Goal: Communication & Community: Answer question/provide support

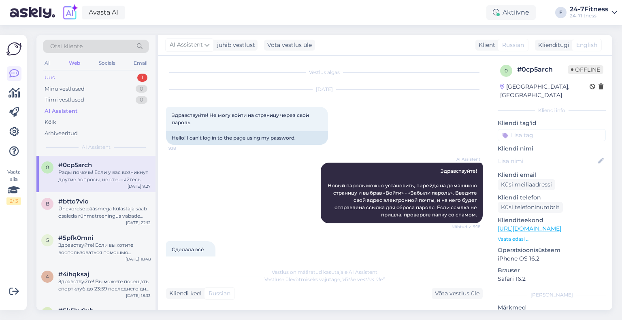
scroll to position [388, 0]
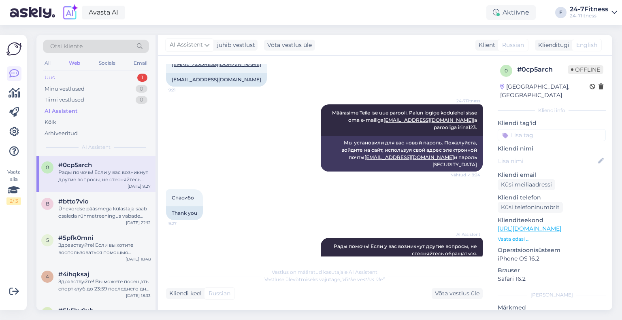
click at [112, 76] on div "Uus 1" at bounding box center [96, 77] width 106 height 11
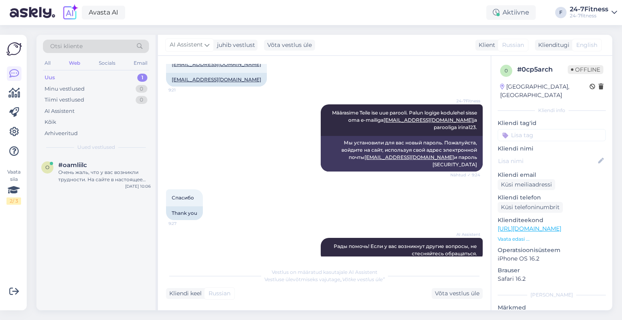
click at [85, 179] on div "Очень жаль, что у вас возникли трудности. На сайте в настоящее время наблюдаетс…" at bounding box center [104, 176] width 92 height 15
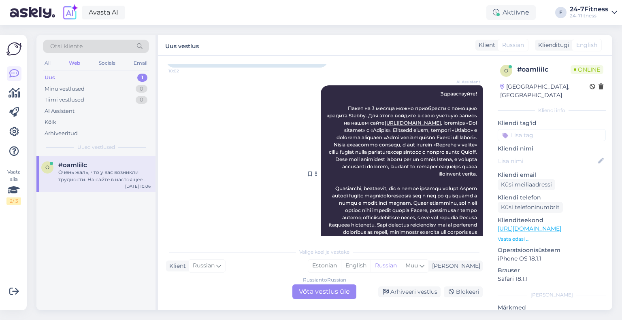
scroll to position [0, 0]
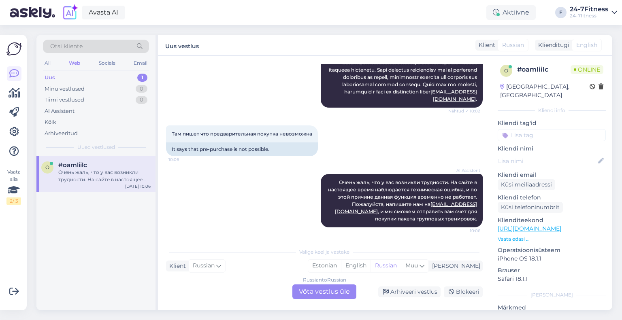
click at [324, 290] on div "Russian to Russian Võta vestlus üle" at bounding box center [324, 292] width 64 height 15
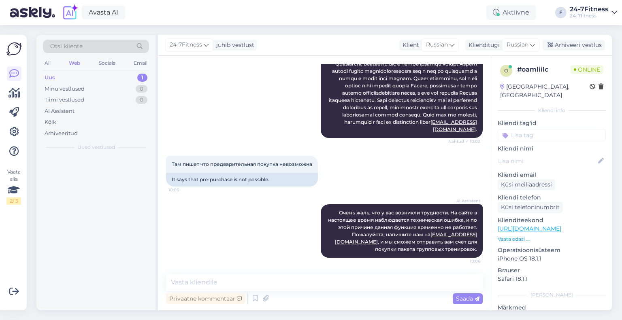
scroll to position [231, 0]
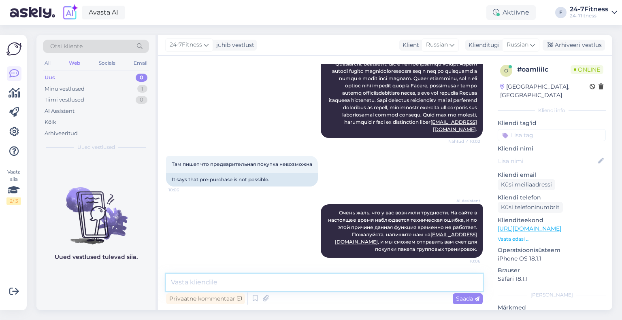
click at [243, 277] on textarea at bounding box center [324, 282] width 317 height 17
click at [323, 286] on textarea at bounding box center [324, 282] width 317 height 17
paste textarea "Если вы хотите использовать кредит Stebby для покупки пакета, войдите под своим…"
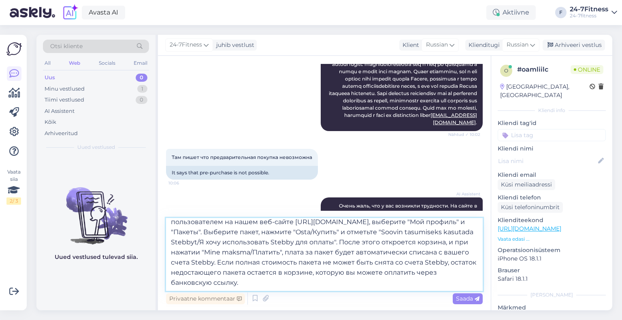
scroll to position [24, 0]
type textarea "Если вы хотите использовать кредит Stebby для покупки пакета, войдите под своим…"
click at [463, 300] on span "Saada" at bounding box center [467, 298] width 23 height 7
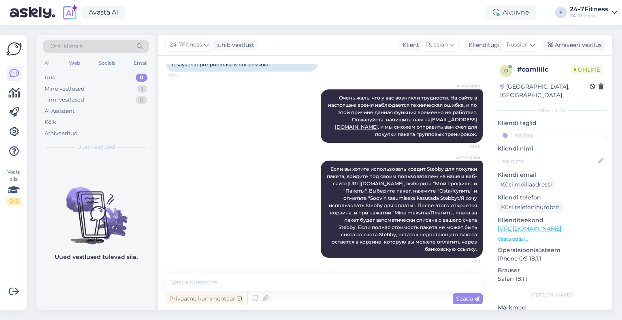
scroll to position [0, 0]
click at [518, 48] on span "Russian" at bounding box center [518, 45] width 22 height 9
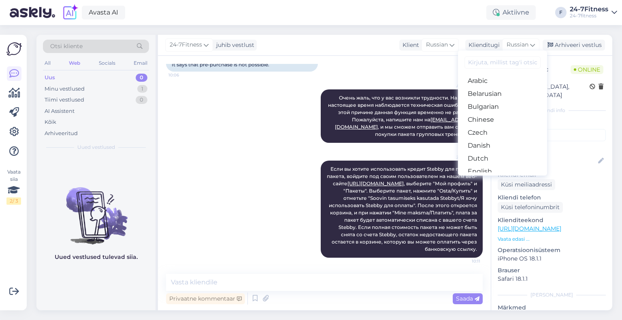
click at [505, 178] on link "Estonian" at bounding box center [502, 184] width 89 height 13
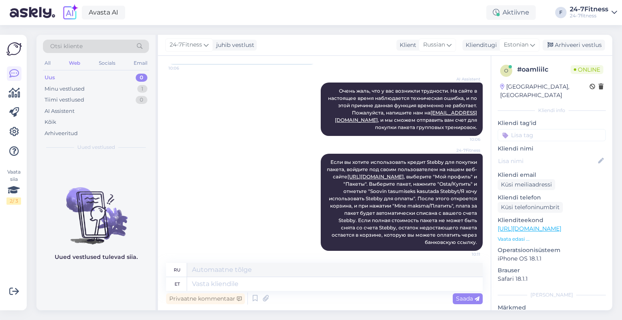
scroll to position [365, 0]
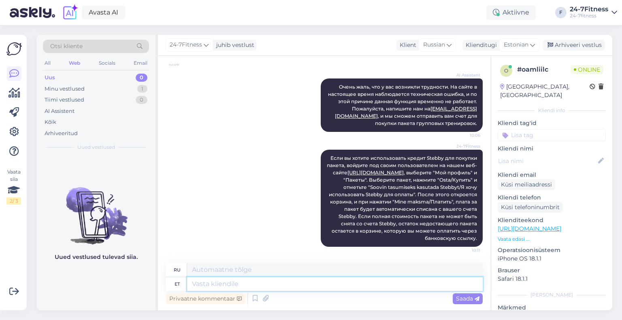
click at [201, 281] on textarea at bounding box center [335, 284] width 296 height 14
type textarea "Palun v"
type textarea "Пожалуйста"
type textarea "Palun veenduge, e"
type textarea "Пожалуйста, убедитесь, что"
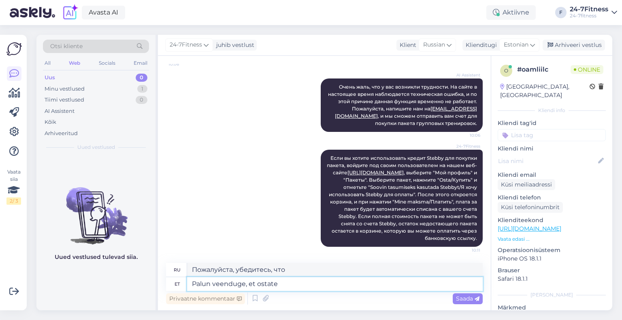
type textarea "Palun veenduge, et ostate p"
type textarea "Пожалуйста, убедитесь, что вы покупаете"
type textarea "Palun veenduge, et ostate paketti mei"
type textarea "Пожалуйста, убедитесь, что вы приобрели пакет."
type textarea "Palun veenduge, et ostate paketti meie kodu"
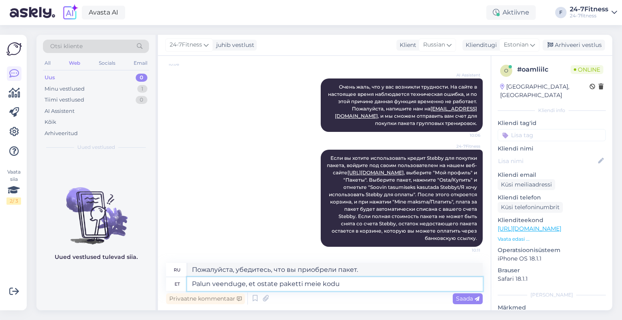
type textarea "Пожалуйста, убедитесь, что вы приобретаете пакет у нас."
type textarea "Palun veenduge, et ostate paketti meie kodulehe ka"
type textarea "Пожалуйста, убедитесь, что вы приобретаете пакет на нашем сайте."
type textarea "Palun veenduge, et ostate paketti meie kodulehe kaudu, mit"
type textarea "Пожалуйста, убедитесь, что вы приобретаете пакет через наш сайт,"
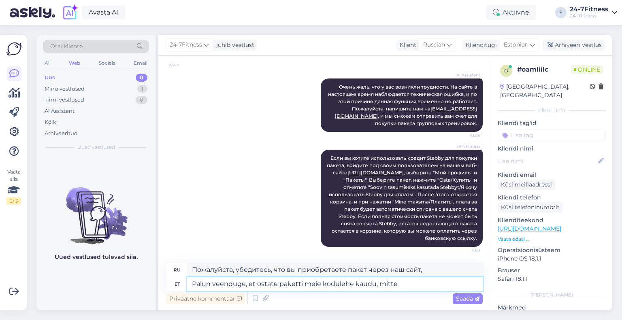
type textarea "Palun veenduge, et ostate paketti meie kodulehe kaudu, mitte S"
type textarea "Пожалуйста, убедитесь, что вы приобретаете пакет через наш сайт, а не"
type textarea "Palun veenduge, et ostate paketti meie kodulehe kaudu, mitte Stebby süs"
type textarea "Пожалуйста, убедитесь, что вы приобретаете пакет через наш сайт, а не через Ste…"
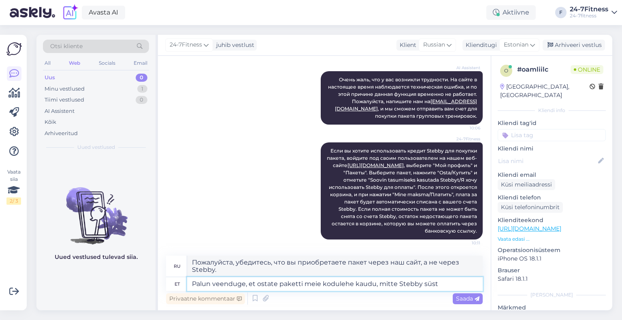
scroll to position [371, 0]
type textarea "Palun veenduge, et ostate paketti meie kodulehe kaudu, mitte Stebby süsteemi kau"
type textarea "Пожалуйста, убедитесь, что вы приобретаете пакет через наш веб-сайт, а не через…"
type textarea "Palun veenduge, et ostate paketti meie kodulehe kaudu, mitte Stebby süsteemi ka…"
type textarea "Пожалуйста, убедитесь, что вы приобретаете пакет через наш сайт, а не через сис…"
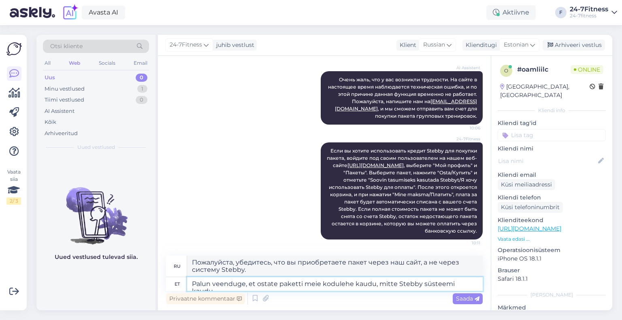
click at [421, 284] on textarea "Palun veenduge, et ostate paketti meie kodulehe kaudu, mitte Stebby süsteemi ka…" at bounding box center [335, 284] width 296 height 14
type textarea "Palun veenduge, et ostate paketti meie kodulehe kaudu, mitte Stebby kodulehe ka…"
type textarea "Пожалуйста, убедитесь, что вы приобретаете пакет через наш сайт, а не через сай…"
type textarea "Palun veenduge, et ostate paketti meie kodulehe kaudu, mitte Stebby kodulehe ka…"
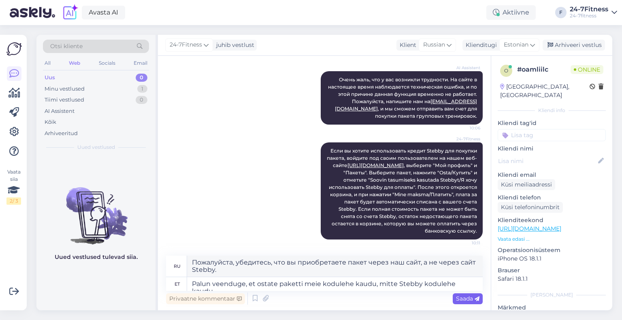
click at [472, 299] on span "Saada" at bounding box center [467, 298] width 23 height 7
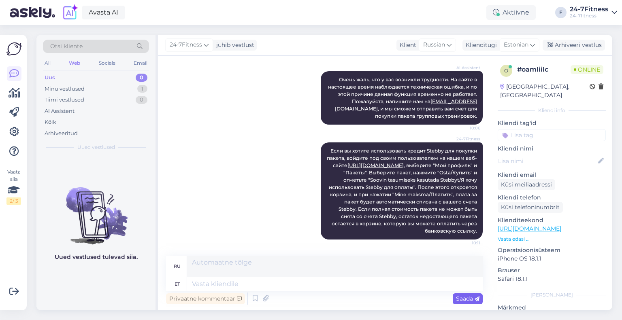
scroll to position [428, 0]
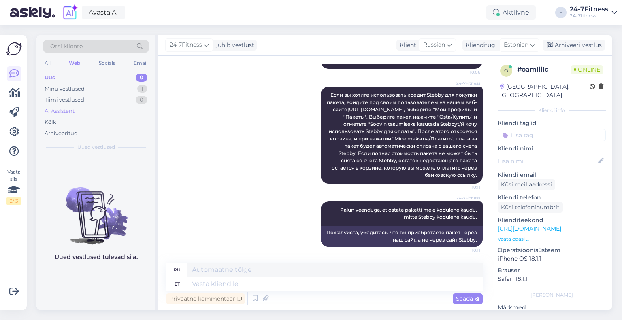
click at [68, 110] on div "AI Assistent" at bounding box center [60, 111] width 30 height 8
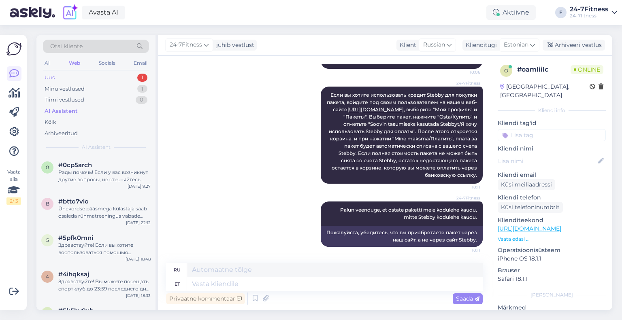
click at [101, 79] on div "Uus 1" at bounding box center [96, 77] width 106 height 11
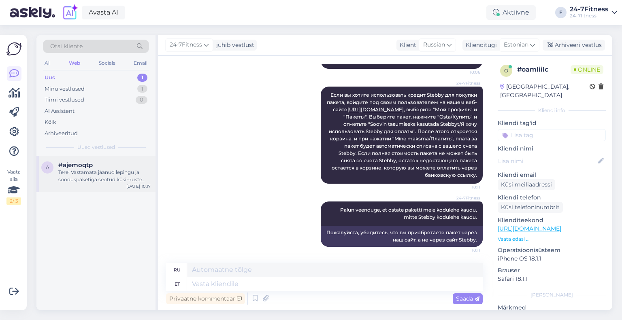
click at [97, 166] on div "#ajemoqtp" at bounding box center [104, 165] width 92 height 7
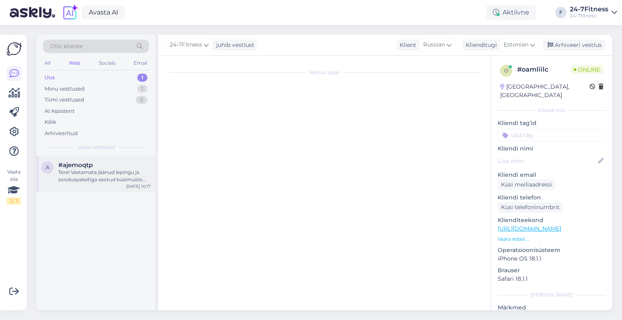
scroll to position [25, 0]
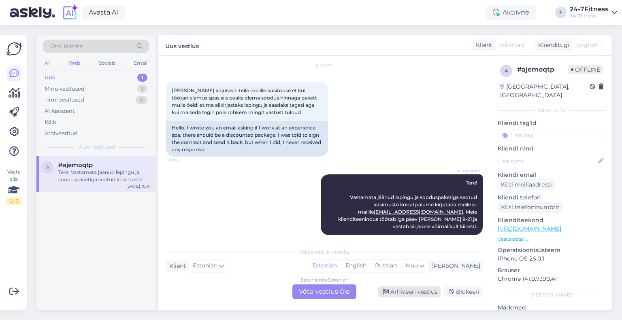
click at [395, 294] on div "Arhiveeri vestlus" at bounding box center [409, 292] width 62 height 11
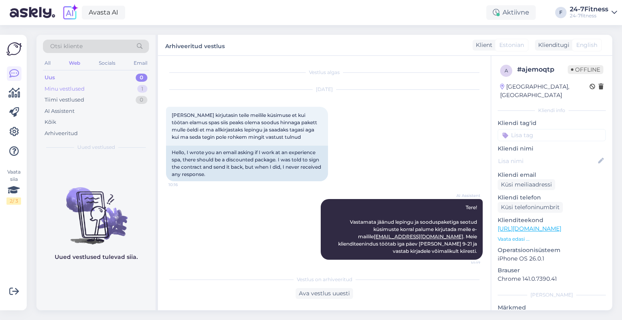
click at [77, 87] on div "Minu vestlused" at bounding box center [65, 89] width 40 height 8
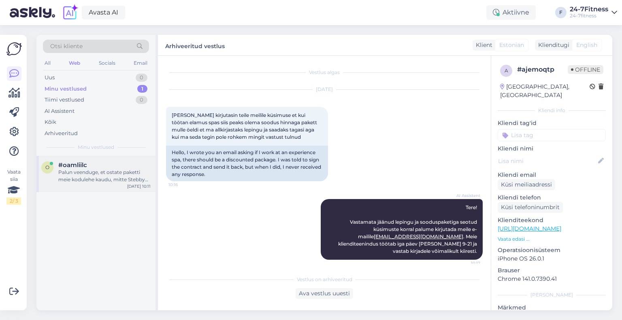
click at [102, 175] on div "Palun veenduge, et ostate paketti meie kodulehe kaudu, mitte Stebby kodulehe ka…" at bounding box center [104, 176] width 92 height 15
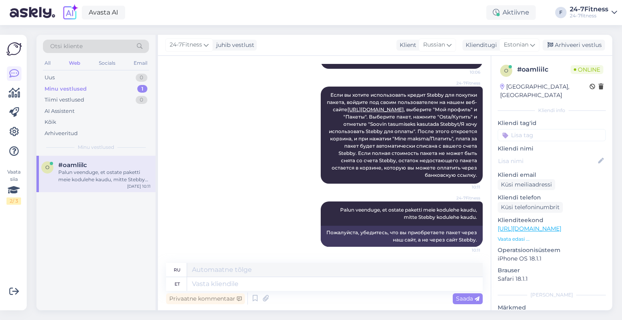
scroll to position [427, 0]
click at [565, 45] on div "Arhiveeri vestlus" at bounding box center [574, 45] width 62 height 11
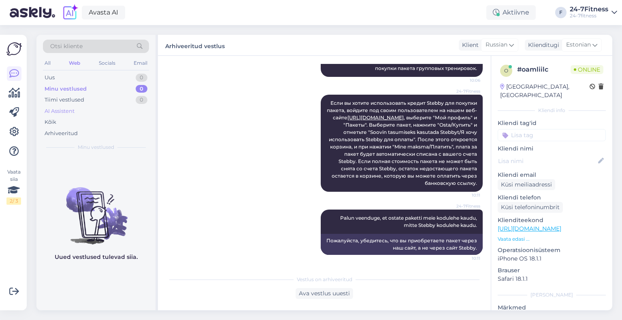
click at [64, 112] on div "AI Assistent" at bounding box center [60, 111] width 30 height 8
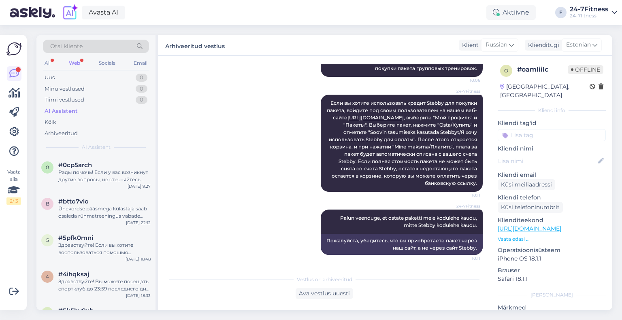
click at [76, 61] on div "Web" at bounding box center [74, 63] width 15 height 11
click at [106, 163] on div "#bvjllypm" at bounding box center [104, 165] width 92 height 7
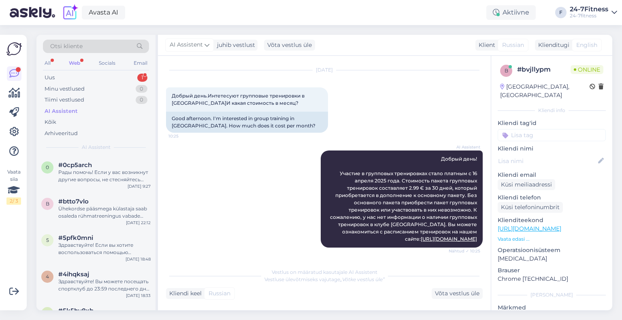
scroll to position [166, 0]
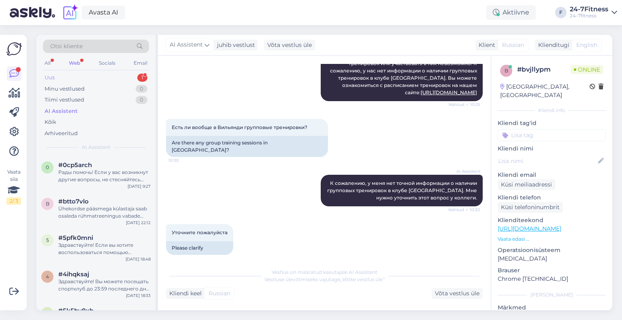
click at [92, 77] on div "Uus 1" at bounding box center [96, 77] width 106 height 11
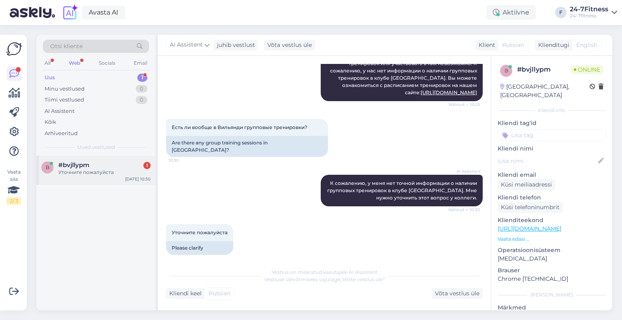
click at [103, 162] on div "#bvjllypm 1" at bounding box center [104, 165] width 92 height 7
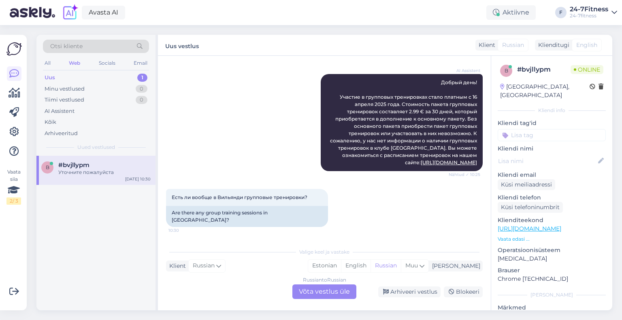
scroll to position [186, 0]
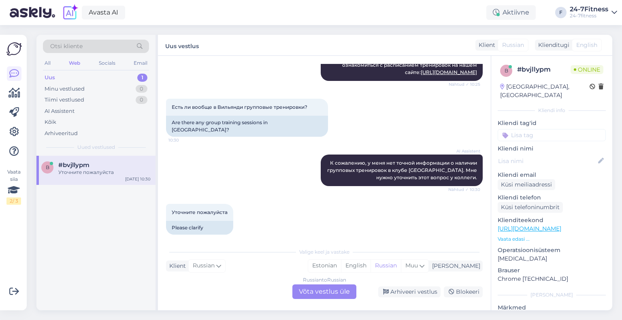
click at [325, 295] on div "Russian to Russian Võta vestlus üle" at bounding box center [324, 292] width 64 height 15
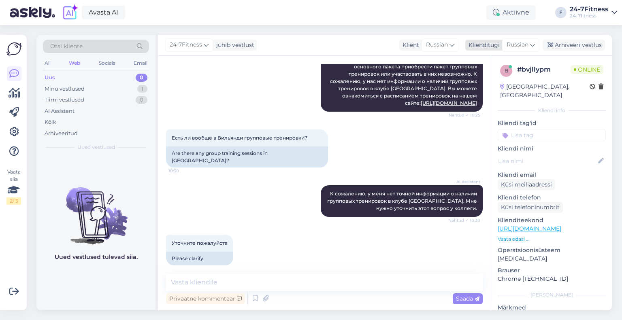
click at [522, 45] on span "Russian" at bounding box center [518, 45] width 22 height 9
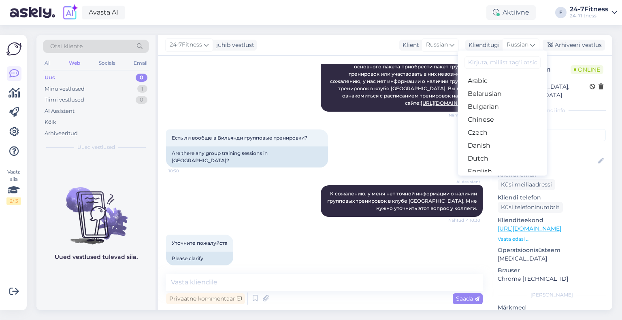
click at [493, 178] on link "Estonian" at bounding box center [502, 184] width 89 height 13
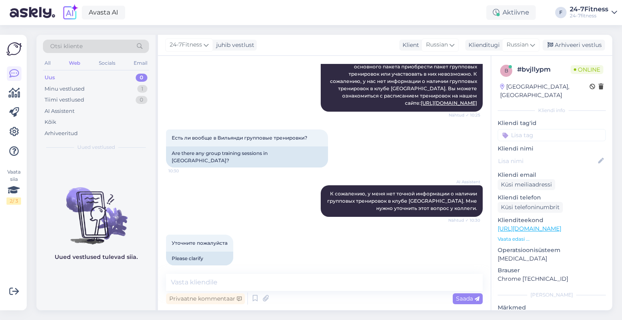
scroll to position [167, 0]
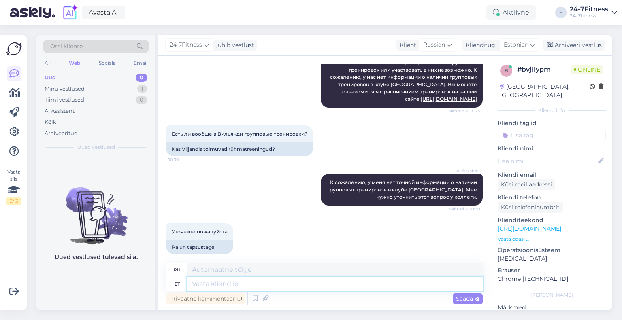
click at [284, 286] on textarea at bounding box center [335, 284] width 296 height 14
type textarea "Viljandis o"
type textarea "В Вильянди"
type textarea "Viljandis on ol"
type textarea "В Вильянди есть"
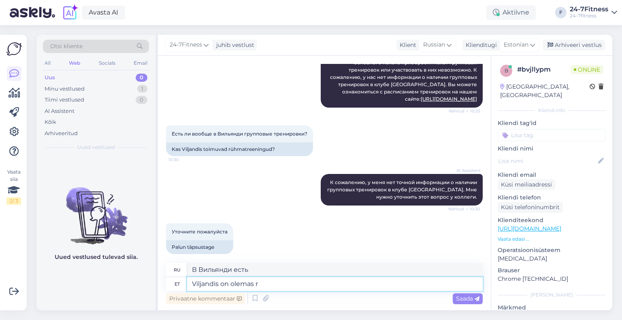
type textarea "Viljandis on olemas rü"
type textarea "Один есть в Вильянди."
type textarea "Viljandis on olemas rühmatreeningud."
type textarea "В [GEOGRAPHIC_DATA] проводятся групповые тренировки."
type textarea "Viljandis on olemas rühmatreeningud. Palun tu"
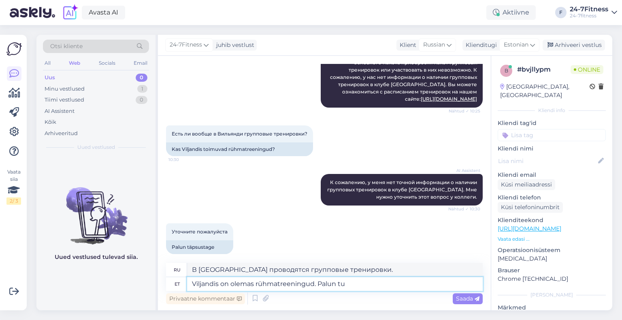
type textarea "В Вильянди есть групповые тренировки. Пожалуйста."
type textarea "Viljandis on olemas rühmatreeningud. Palun tutvuge tu"
type textarea "В Вильянди есть групповые курсы. Пожалуйста, ознакомьтесь с ними."
type textarea "Viljandis on olemas rühmatreeningud. Palun tutvuge tunniplaangia m"
type textarea "В [GEOGRAPHIC_DATA] проводятся групповые занятия. Пожалуйста, ознакомьтесь с ра…"
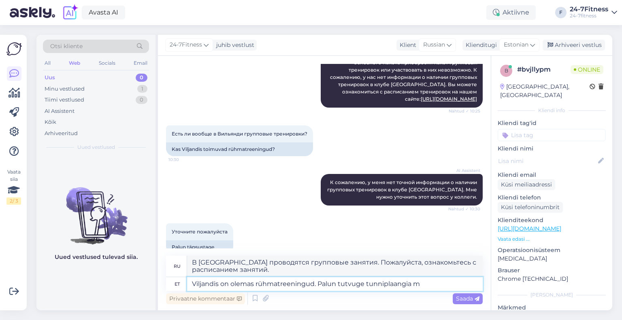
scroll to position [174, 0]
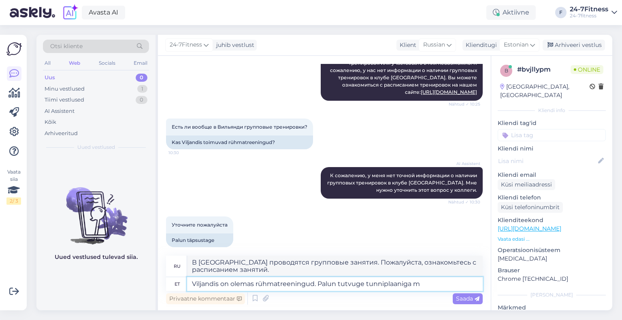
type textarea "Viljandis on olemas rühmatreeningud. Palun tutvuge tunniplaaniga me"
type textarea "В [GEOGRAPHIC_DATA] проводятся групповые тренировки. Пожалуйста, смотрите распи…"
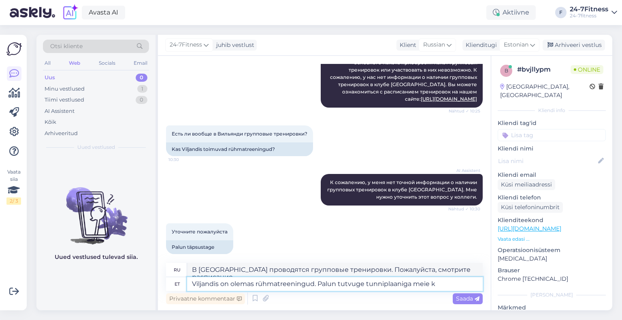
type textarea "Viljandis on olemas rühmatreeningud. Palun tutvuge tunniplaaniga meie ko"
type textarea "В [GEOGRAPHIC_DATA] проходят групповые тренировки. Расписание можно посмотреть …"
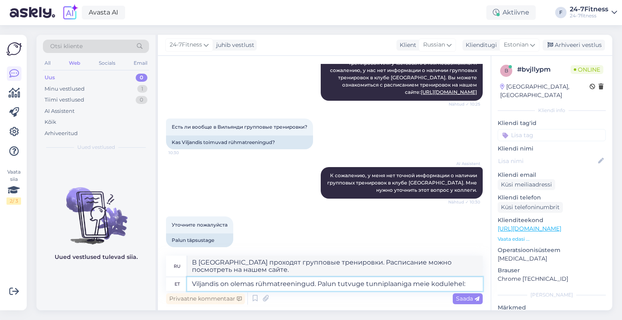
type textarea "Viljandis on olemas rühmatreeningud. Palun tutvuge tunniplaaniga meie kodulehel:"
type textarea "В [GEOGRAPHIC_DATA] проводятся групповые занятия. Расписание занятий смотрите н…"
paste textarea "[URL][DOMAIN_NAME]"
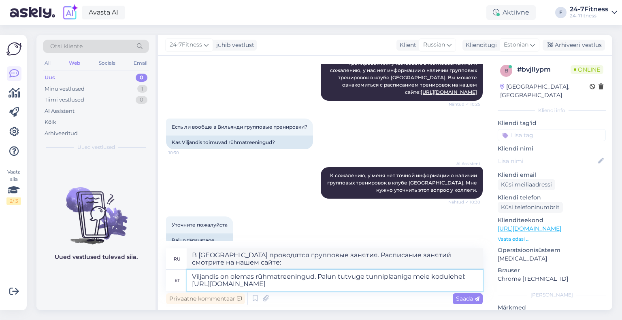
scroll to position [181, 0]
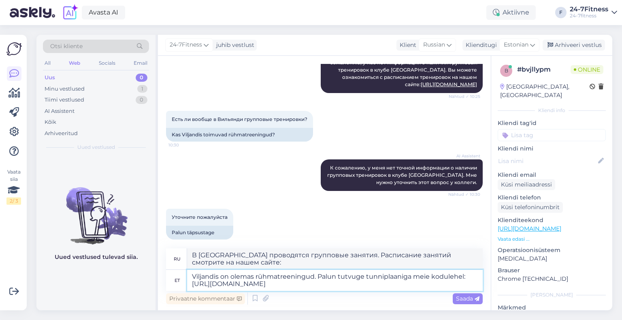
type textarea "Viljandis on olemas rühmatreeningud. Palun tutvuge tunniplaaniga meie kodulehel…"
type textarea "В [GEOGRAPHIC_DATA] проводятся групповые тренировки. Расписание занятий можно п…"
type textarea "Viljandis on olemas rühmatreeningud. Palun tutvuge tunniplaaniga meie kodulehel…"
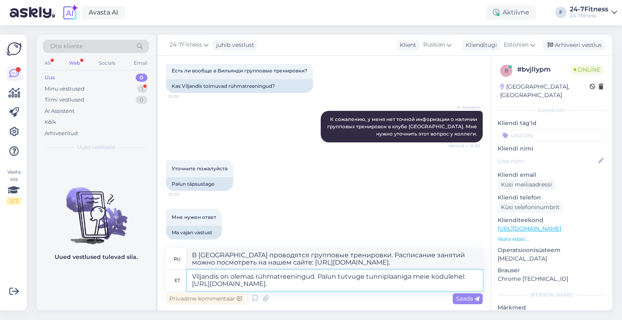
click at [307, 285] on textarea "Viljandis on olemas rühmatreeningud. Palun tutvuge tunniplaaniga meie kodulehel…" at bounding box center [335, 280] width 296 height 21
click at [456, 298] on span "Saada" at bounding box center [467, 298] width 23 height 7
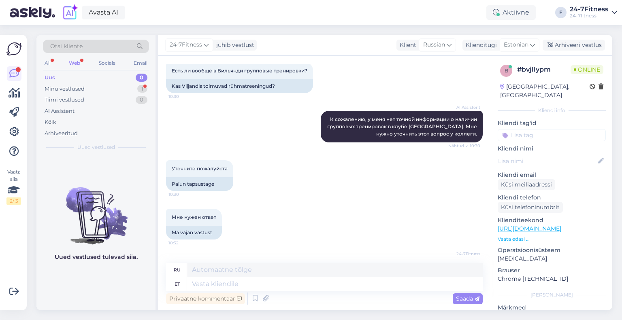
scroll to position [293, 0]
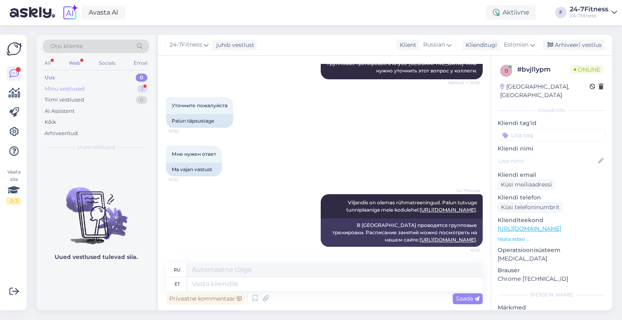
click at [87, 89] on div "Minu vestlused 1" at bounding box center [96, 88] width 106 height 11
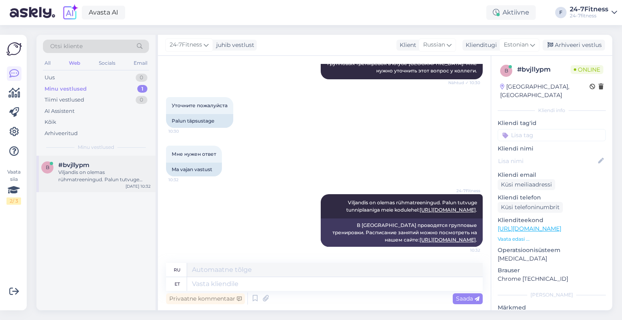
click at [116, 181] on div "Viljandis on olemas rühmatreeningud. Palun tutvuge tunniplaaniga meie kodulehel…" at bounding box center [104, 176] width 92 height 15
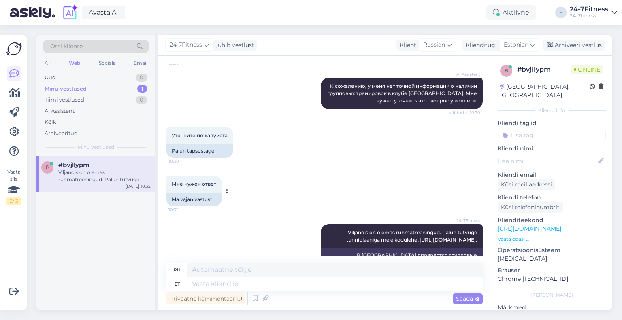
scroll to position [293, 0]
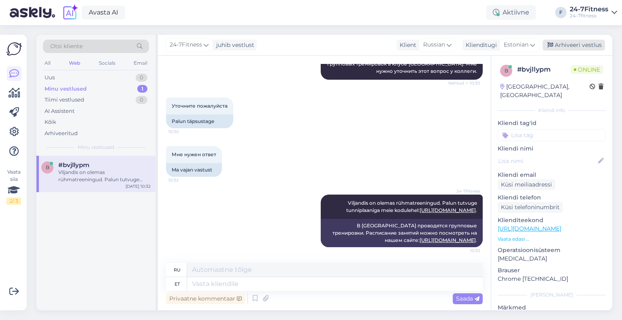
click at [584, 46] on div "Arhiveeri vestlus" at bounding box center [574, 45] width 62 height 11
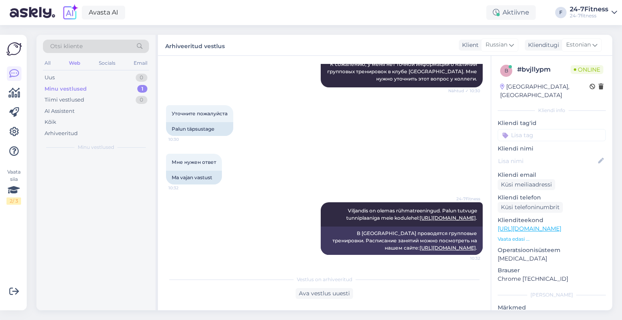
scroll to position [285, 0]
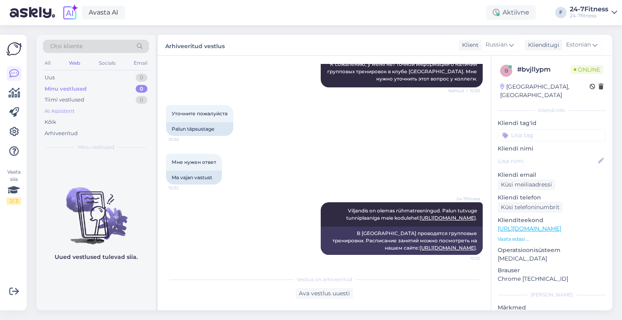
click at [55, 108] on div "AI Assistent" at bounding box center [60, 111] width 30 height 8
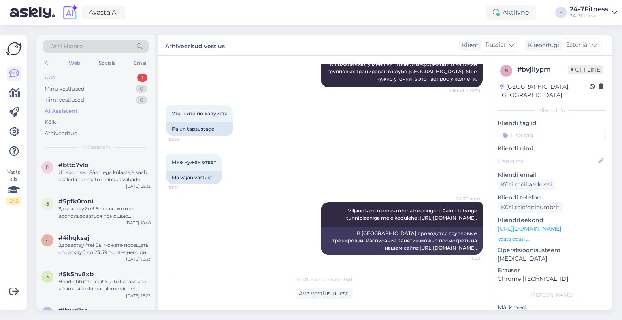
click at [91, 74] on div "Uus 1" at bounding box center [96, 77] width 106 height 11
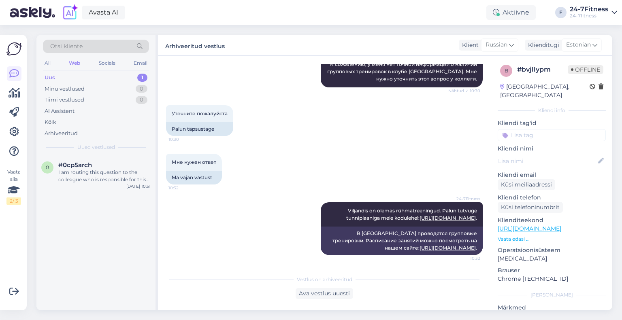
click at [100, 163] on div "#0cp5arch" at bounding box center [104, 165] width 92 height 7
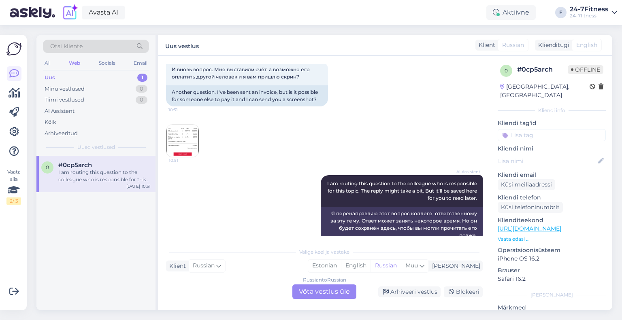
scroll to position [567, 0]
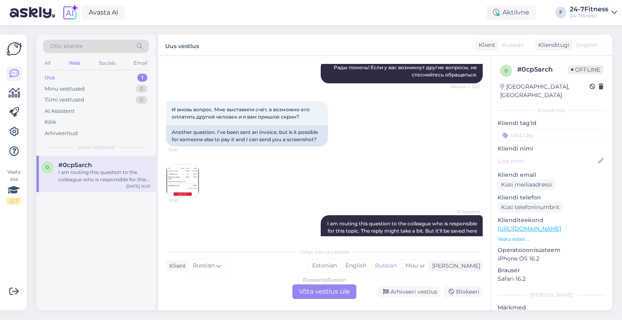
click at [190, 171] on img at bounding box center [182, 181] width 32 height 32
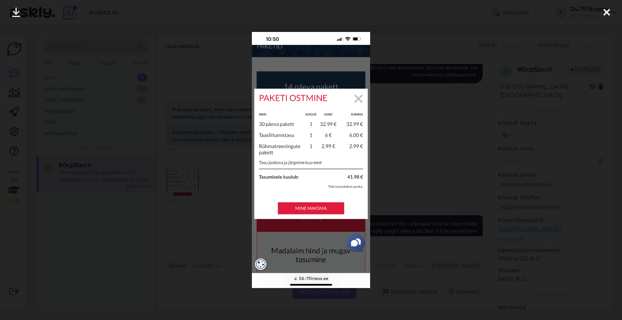
click at [435, 101] on div at bounding box center [311, 160] width 622 height 320
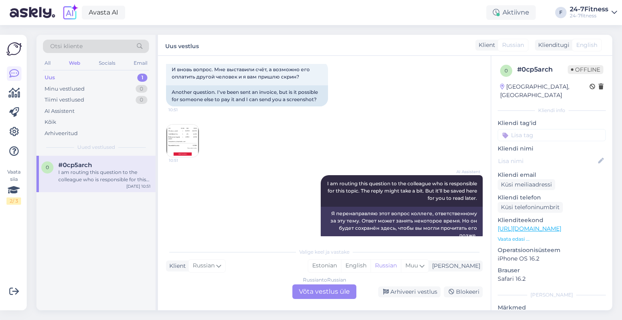
click at [332, 294] on div "Russian to Russian Võta vestlus üle" at bounding box center [324, 292] width 64 height 15
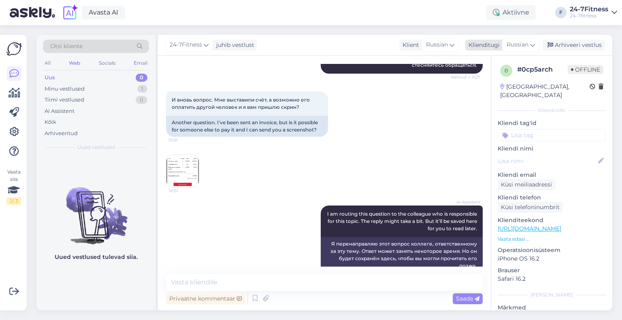
click at [518, 41] on span "Russian" at bounding box center [518, 45] width 22 height 9
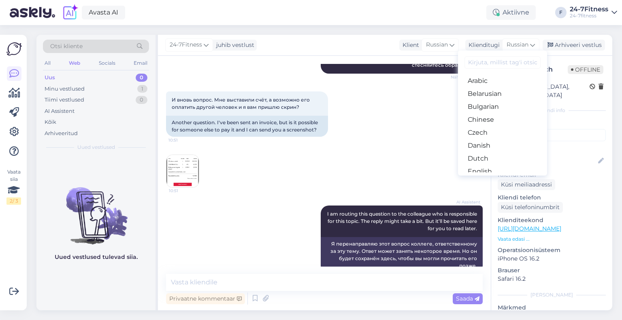
click at [491, 178] on link "Estonian" at bounding box center [502, 184] width 89 height 13
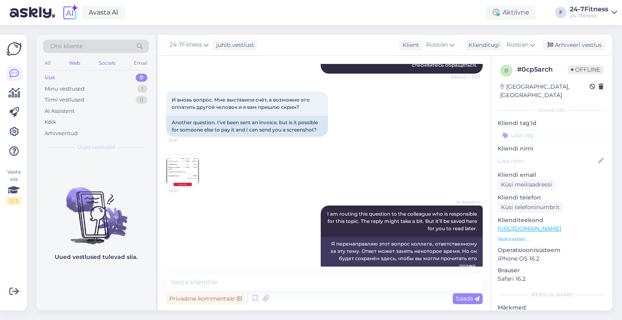
scroll to position [588, 0]
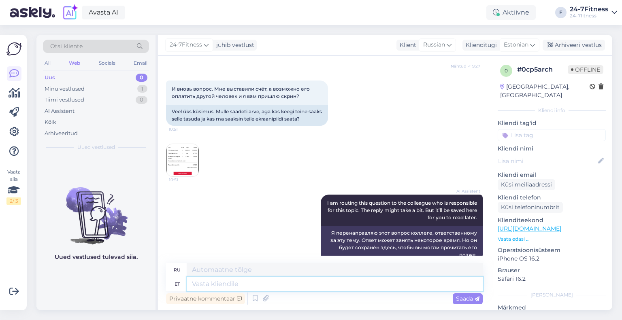
click at [322, 286] on textarea at bounding box center [335, 284] width 296 height 14
type textarea "Paketi os"
type textarea "Упаковка"
type textarea "Paketi ost t"
type textarea "Покупка пакета"
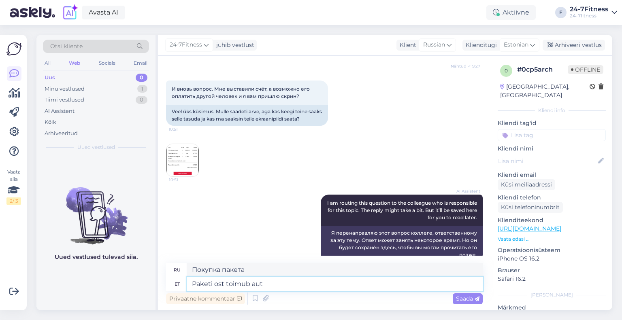
type textarea "Paketi ost toimub auto"
type textarea "Покупка пакета в процессе"
type textarea "Paketi ost toimub automaatselt"
type textarea "Покупка пакета происходит автоматически."
type textarea "Paketi ost toimub automaatselt kodulehelt"
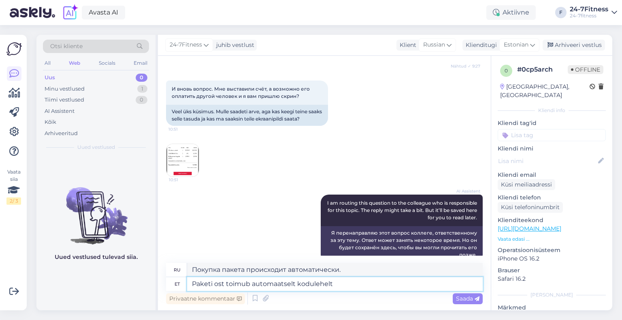
type textarea "Покупка пакета осуществляется автоматически с сайта."
type textarea "Paketi ost toimub automaatselt kodulehelt tasudes, [GEOGRAPHIC_DATA]"
type textarea "Покупка пакета происходит автоматически при оплате на сайте,"
type textarea "Paketi ost toimub automaatselt kodulehelt tasudes, mitte mei"
type textarea "Покупка пакета происходит автоматически путем оплаты на сайте, а не"
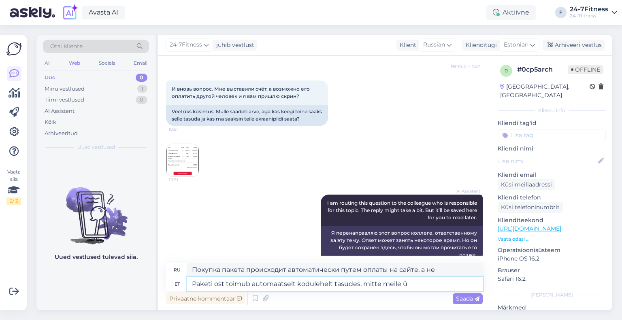
type textarea "Paketi ost toimub automaatselt kodulehelt tasudes, mitte meile ül"
type textarea "Покупка пакета автоматически оплачивается на сайте, а не через нас."
type textarea "Paketi ost toimub automaatselt kodulehelt tasudes, mitte meile ülekannet tehes"
type textarea "Покупка пакета оплачивается автоматически на сайте, а не путем перечисления нам…"
type textarea "Paketi ost toimub automaatselt kodulehelt tasudes, mitte meile ülekannet tehes."
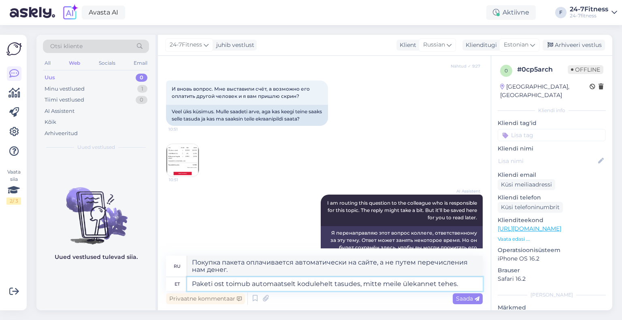
scroll to position [595, 0]
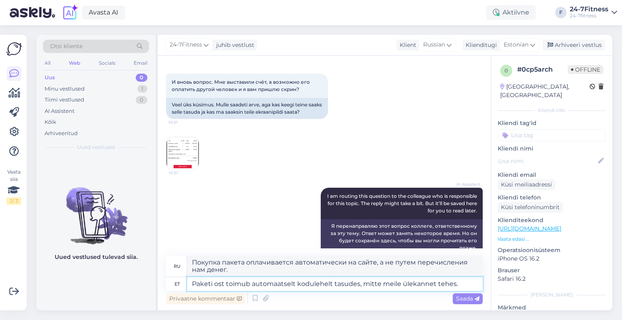
type textarea "Покупка пакета осуществляется автоматически путем оплаты на сайте, а не путем п…"
type textarea "Paketi ost toimub automaatselt kodulehelt tasudes, mitte meile ülekannet tehes.…"
type textarea "Покупка пакета происходит автоматически, путем оплаты на сайте, а не переводом …"
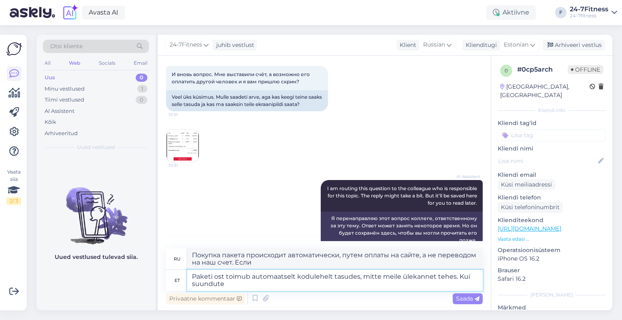
type textarea "Paketi ost toimub automaatselt kodulehelt tasudes, mitte meile ülekannet tehes.…"
type textarea "Покупка пакета происходит автоматически, оплата на сайте, а не переводом на наш…"
type textarea "Paketi ost toimub automaatselt kodulehelt tasudes, mitte meile ülekannet tehes.…"
type textarea "Покупка пакета происходит автоматически, путём оплаты на сайте, а не переводом …"
type textarea "Paketi ost toimub automaatselt kodulehelt tasudes, mitte meile ülekannet tehes.…"
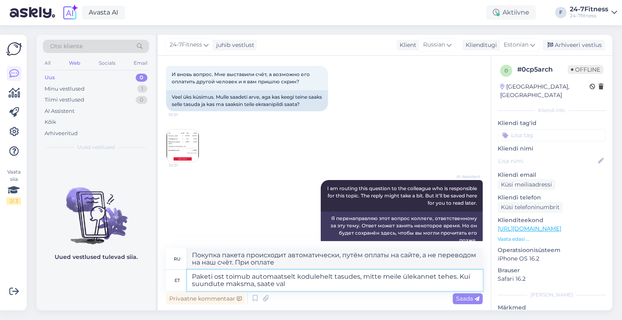
type textarea "Покупка пакета происходит автоматически, оплата на сайте, а не переводом на наш…"
type textarea "Paketi ost toimub automaatselt kodulehelt tasudes, mitte meile ülekannet tehes.…"
type textarea "Покупка пакета происходит автоматически, оплата на сайте, а не переводом на наш…"
type textarea "Paketi ost toimub automaatselt kodulehelt tasudes, mitte meile ülekannet tehes.…"
type textarea "Покупка пакета происходит автоматически, оплата на сайте, а не перевод денег на…"
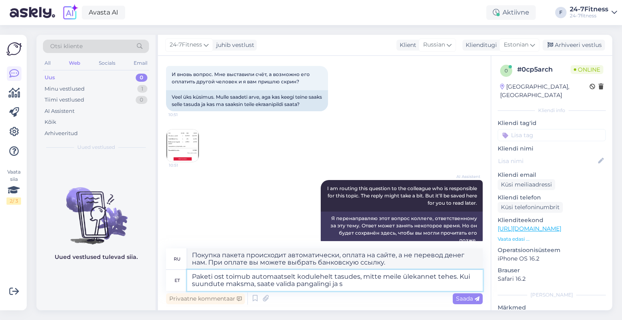
type textarea "Paketi ost toimub automaatselt kodulehelt tasudes, mitte meile ülekannet tehes.…"
type textarea "Покупка пакета происходит автоматически, оплата на сайте, а не перевод денег на…"
type textarea "Paketi ost toimub automaatselt kodulehelt tasudes, mitte meile ülekannet tehes.…"
type textarea "Покупка пакета происходит автоматически, оплата на сайте, а не перевод денег на…"
type textarea "Paketi ost toimub automaatselt kodulehelt tasudes, mitte meile ülekannet tehes.…"
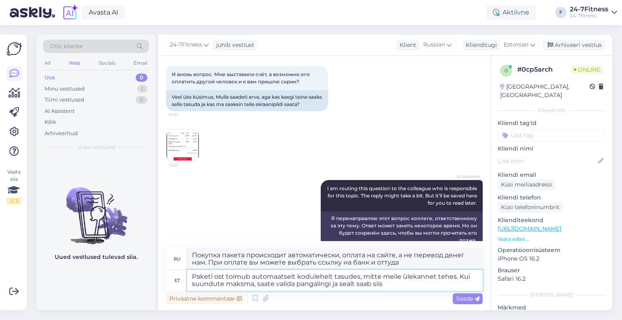
type textarea "Покупка пакета происходит автоматически, оплата на сайте, а не перевод денег на…"
type textarea "Paketi ost toimub automaatselt kodulehelt tasudes, mitte meile ülekannet tehes.…"
type textarea "Покупка пакета происходит автоматически, оплата на сайте, а не перевод денег на…"
type textarea "Paketi ost toimub automaatselt kodulehelt tasudes, mitte meile ülekannet tehes.…"
type textarea "Покупка пакета происходит автоматически, оплата на сайте, а не перевод денег на…"
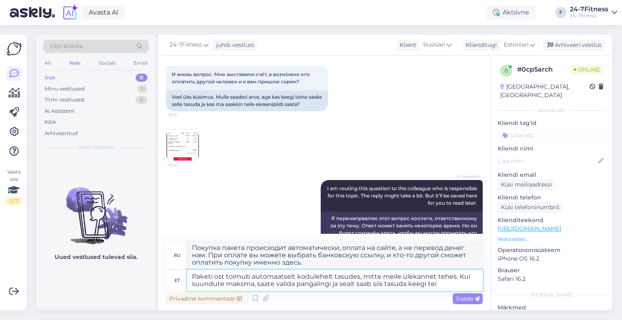
scroll to position [607, 0]
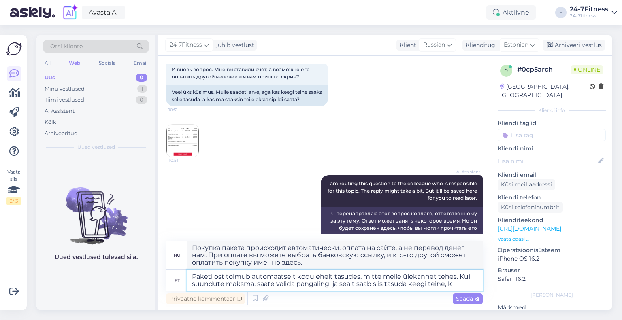
type textarea "Paketi ost toimub automaatselt kodulehelt tasudes, mitte meile ülekannet tehes.…"
type textarea "Покупка пакета происходит автоматически, оплата на сайте, а не перевод денег на…"
type textarea "Paketi ost toimub automaatselt kodulehelt tasudes, mitte meile ülekannet tehes.…"
type textarea "Покупка пакета происходит автоматически, оплата на сайте, а не перевод денег на…"
type textarea "Paketi ost toimub automaatselt kodulehelt tasudes, mitte meile ülekannet tehes.…"
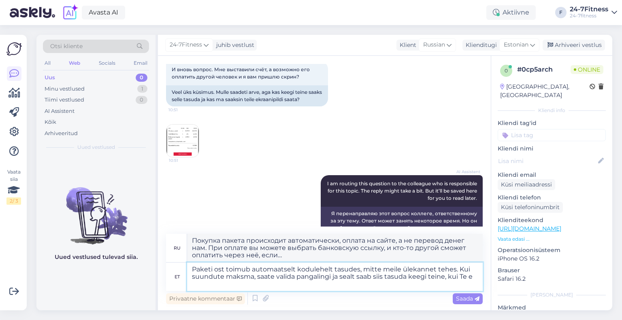
type textarea "Покупка пакета происходит автоматически, оплата на сайте, а не переводом на наш…"
type textarea "Paketi ost toimub automaatselt kodulehelt tasudes, mitte meile ülekannet tehes.…"
type textarea "Покупка пакета происходит автоматически, оплата на сайте, а не перевод денег на…"
type textarea "Paketi ost toimub automaatselt kodulehelt tasudes, mitte meile ülekannet tehes.…"
type textarea "Покупка пакета происходит автоматически, оплата на сайте, а не переводом на наш…"
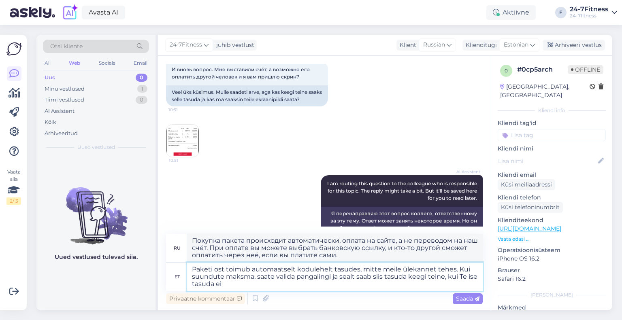
type textarea "Paketi ost toimub automaatselt kodulehelt tasudes, mitte meile ülekannet tehes.…"
type textarea "Покупка пакета происходит автоматически, оплата на сайте, а не перевод денег на…"
type textarea "Paketi ost toimub automaatselt kodulehelt tasudes, mitte meile ülekannet tehes.…"
type textarea "Покупка пакета происходит автоматически, оплата на сайте, а не переводом на наш…"
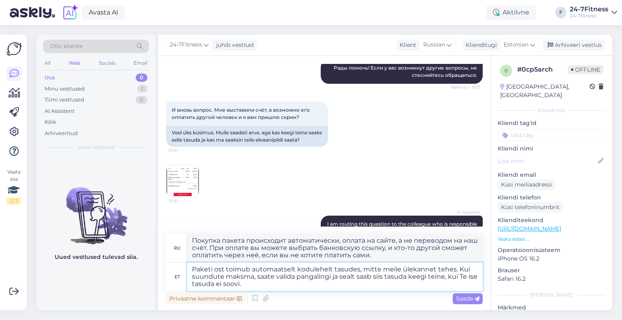
scroll to position [617, 0]
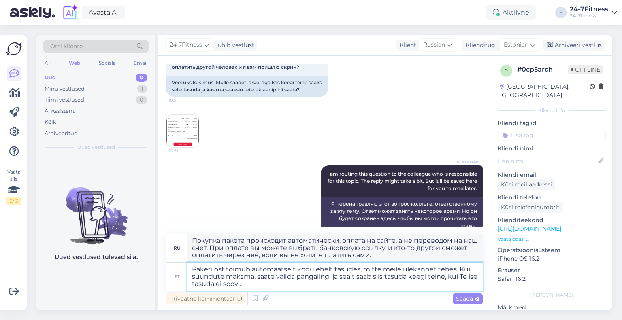
click at [311, 286] on textarea "Paketi ost toimub automaatselt kodulehelt tasudes, mitte meile ülekannet tehes.…" at bounding box center [335, 277] width 296 height 28
click at [266, 270] on textarea "Paketi ost toimub automaatselt kodulehelt tasudes, mitte meile ülekannet tehes.…" at bounding box center [335, 277] width 296 height 28
type textarea "Paketi ost toimub kodulehelt tasudes, mitte meile ülekannet tehes. Kui suundute…"
type textarea "Покупка пакета осуществляется на сайте, а не переводом денег нам. При оплате вы…"
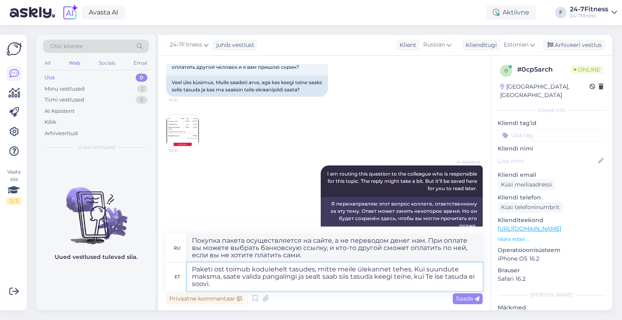
drag, startPoint x: 339, startPoint y: 286, endPoint x: 313, endPoint y: 269, distance: 31.0
click at [313, 269] on textarea "Paketi ost toimub kodulehelt tasudes, mitte meile ülekannet tehes. Kui suundute…" at bounding box center [335, 277] width 296 height 28
drag, startPoint x: 313, startPoint y: 269, endPoint x: 407, endPoint y: 270, distance: 94.4
click at [407, 270] on textarea "Paketi ost toimub kodulehelt tasudes, mitte meile ülekannet tehes. Kui suundute…" at bounding box center [335, 277] width 296 height 28
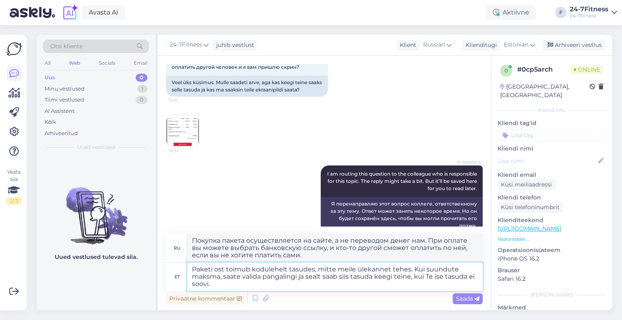
type textarea "Paketi ost toimub kodulehelt tasudes. Kui suundute maksma, saate valida pangali…"
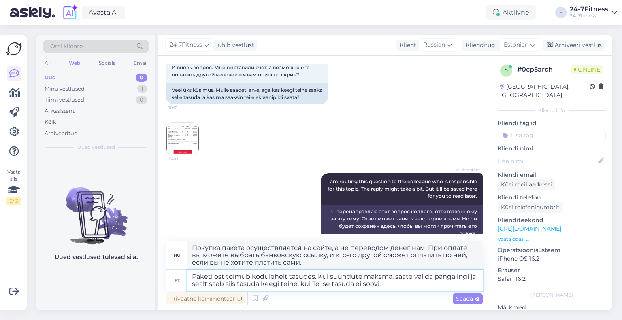
type textarea "Пакет приобретается на сайте. При оплате вы можете выбрать банковскую ссылку, и…"
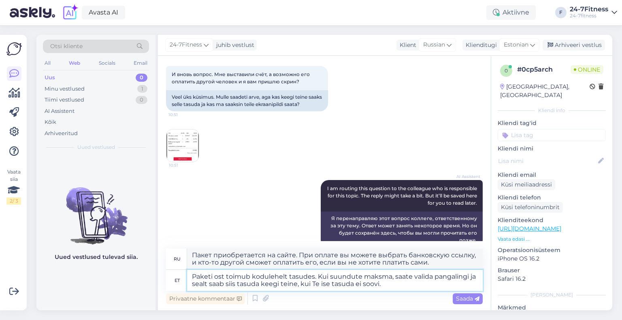
click at [431, 277] on textarea "Paketi ost toimub kodulehelt tasudes. Kui suundute maksma, saate valida pangali…" at bounding box center [335, 280] width 296 height 21
type textarea "Paketi ost toimub kodulehelt tasudes. Kui suundute maksma, saate valida erineva…"
type textarea "Пакет приобретается на сайте. При оплате вы можете выбрать разные банковские сс…"
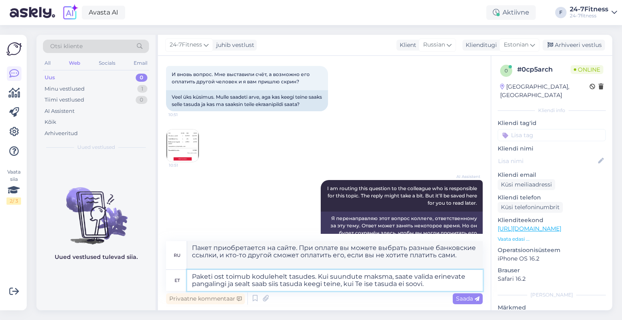
scroll to position [609, 0]
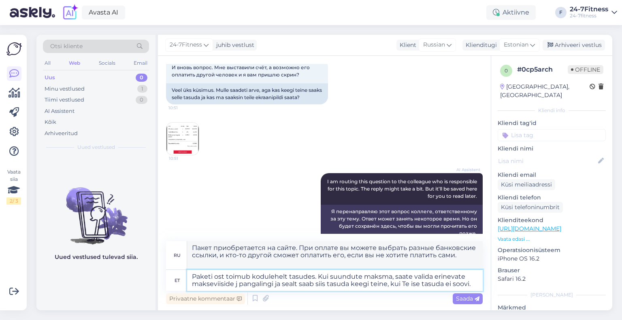
type textarea "Paketi ost toimub kodulehelt tasudes. Kui suundute maksma, saate valida erineva…"
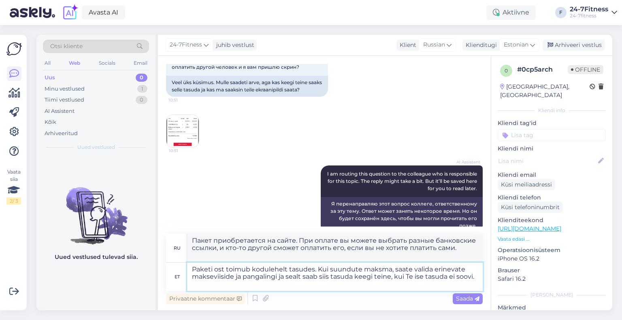
type textarea "Пакет приобретается на сайте. При оплате вы можете выбрать различные способы оп…"
drag, startPoint x: 277, startPoint y: 277, endPoint x: 480, endPoint y: 278, distance: 203.3
click at [480, 278] on textarea "Paketi ost toimub kodulehelt tasudes. Kui suundute maksma, saate valida erineva…" at bounding box center [335, 277] width 296 height 28
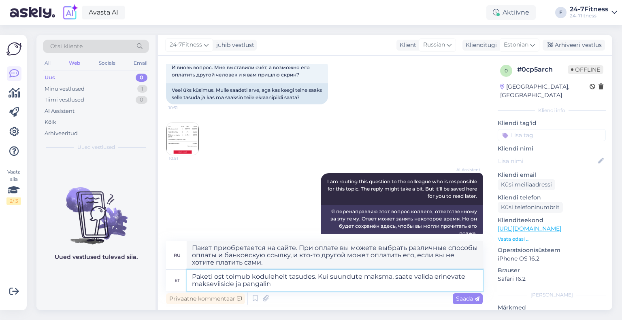
type textarea "Paketi ost toimub kodulehelt tasudes. Kui suundute maksma, saate valida erineva…"
type textarea "Покупка пакета осуществляется через сайт. При оплате вы можете выбрать различны…"
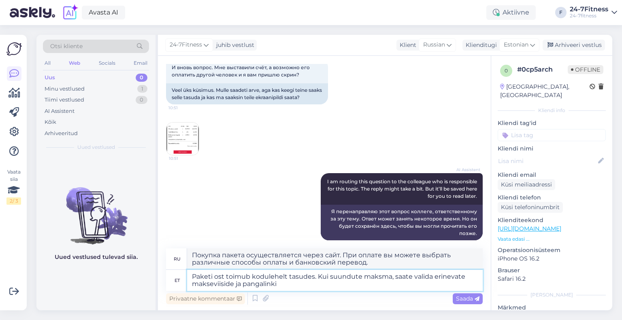
scroll to position [602, 0]
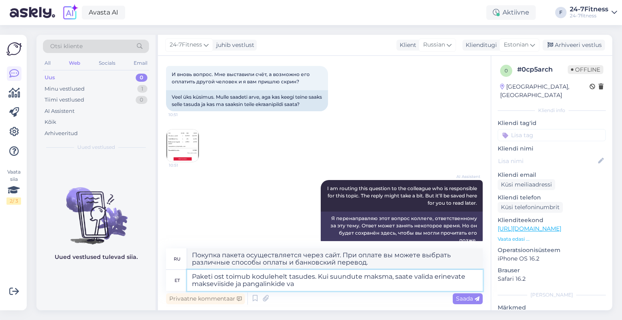
type textarea "Paketi ost toimub kodulehelt tasudes. Kui suundute maksma, saate valida erineva…"
type textarea "Покупка пакета осуществляется путём оплаты на сайте. При оплате вы можете выбра…"
type textarea "Paketi ost toimub kodulehelt tasudes. Kui suundute maksma, saate valida erineva…"
type textarea "Пакет приобретается путём оплаты на сайте. При оплате вы можете выбрать различн…"
type textarea "Paketi ost toimub kodulehelt tasudes. Kui suundute maksma, saate valida erineva…"
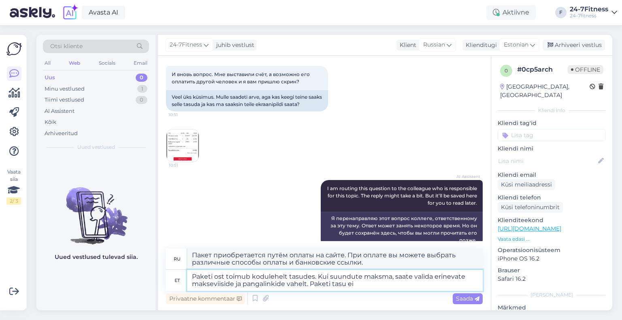
type textarea "Пакет приобретается путем оплаты на сайте. При оплате вы можете выбрать различн…"
type textarea "Paketi ost toimub kodulehelt tasudes. Kui suundute maksma, saate valida erineva…"
type textarea "Покупка пакета осуществляется путем оплаты на сайте. При оплате вы можете выбра…"
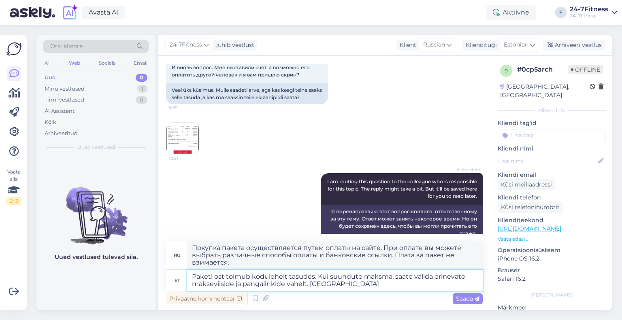
type textarea "Paketi ost toimub kodulehelt tasudes. Kui suundute maksma, saate valida erineva…"
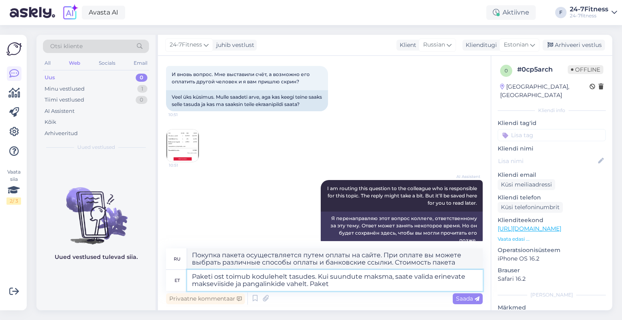
type textarea "Пакет приобретается путём оплаты на сайте. При оплате вы можете выбрать различн…"
type textarea "Paketi ost toimub kodulehelt tasudes. Kui suundute maksma, saate valida erineva…"
type textarea "Пакет приобретается путем оплаты на сайте. При оплате вы можете выбрать различн…"
type textarea "Paketi ost toimub kodulehelt tasudes. Kui suundute maksma, saate valida erineva…"
type textarea "Пакет приобретается путём оплаты на сайте. При оплате вы можете выбрать различн…"
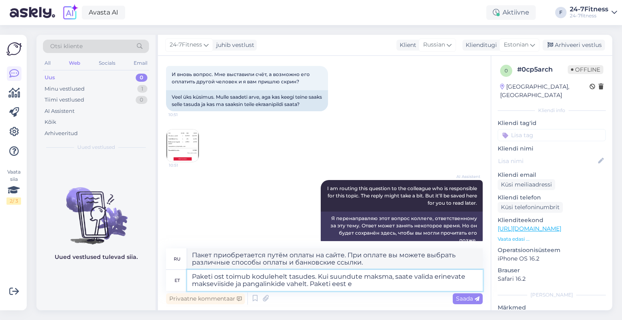
type textarea "Paketi ost toimub kodulehelt tasudes. Kui suundute maksma, saate valida erineva…"
type textarea "Пакет приобретается путем оплаты на сайте. При оплате вы можете выбрать различн…"
type textarea "Paketi ost toimub kodulehelt tasudes. Kui suundute maksma, saate valida erineva…"
type textarea "Пакет приобретается путём оплаты на сайте. При оплате вы можете выбрать различн…"
type textarea "Paketi ost toimub kodulehelt tasudes. Kui suundute maksma, saate valida erineva…"
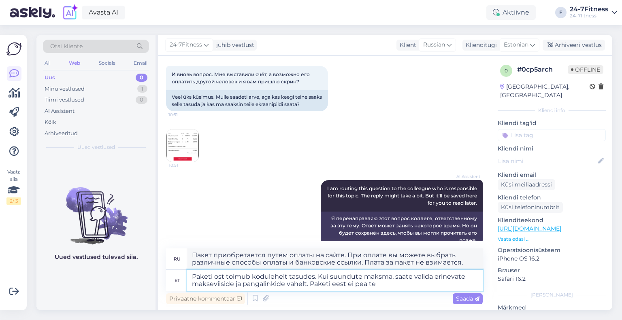
type textarea "Пакет приобретается путём оплаты на сайте. При оплате вы можете выбрать различн…"
type textarea "Paketi ost toimub kodulehelt tasudes. Kui suundute maksma, saate valida erineva…"
type textarea "Пакет приобретается путём оплаты на сайте. При оплате вы можете выбрать различн…"
type textarea "Paketi ost toimub kodulehelt tasudes. Kui suundute maksma, saate valida erineva…"
type textarea "Пакет приобретается путём оплаты на сайте. При оплате вы можете выбрать различн…"
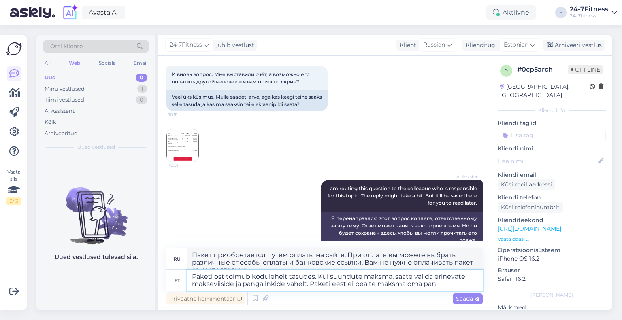
scroll to position [609, 0]
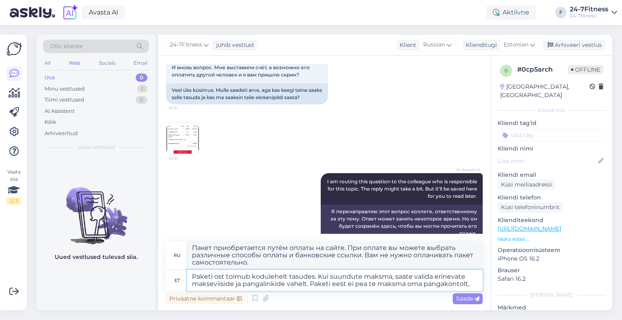
type textarea "Paketi ost toimub kodulehelt tasudes. Kui suundute maksma, saate valida erineva…"
type textarea "Пакет приобретается путем оплаты на сайте. При оплате вы можете выбрать различн…"
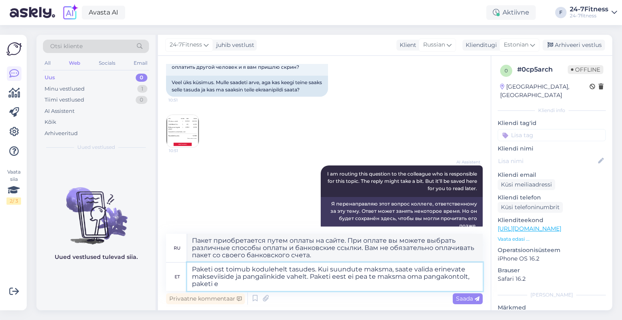
type textarea "Paketi ost toimub kodulehelt tasudes. Kui suundute maksma, saate valida erineva…"
type textarea "Покупка пакета осуществляется путем оплаты на сайте. При оплате вы можете выбра…"
type textarea "Paketi ost toimub kodulehelt tasudes. Kui suundute maksma, saate valida erineva…"
type textarea "Покупка пакета осуществляется на сайте. При оплате вы можете выбрать различные …"
type textarea "Paketi ost toimub kodulehelt tasudes. Kui suundute maksma, saate valida erineva…"
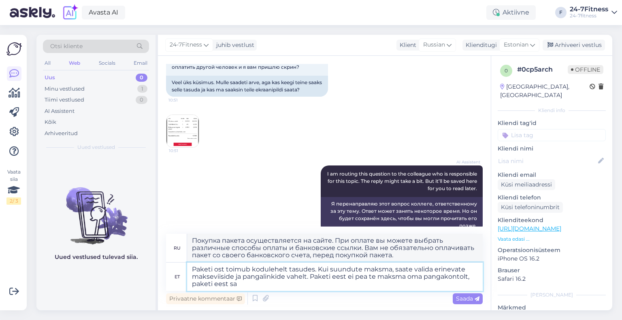
type textarea "Покупка пакета осуществляется путем оплаты на сайте. При оплате вы можете выбра…"
type textarea "Paketi ost toimub kodulehelt tasudes. Kui suundute maksma, saate valida erineva…"
type textarea "Пакет приобретается на сайте. При оплате вы можете выбрать различные способы оп…"
type textarea "Paketi ost toimub kodulehelt tasudes. Kui suundute maksma, saate valida erineva…"
type textarea "Пакет приобретается на сайте. При оплате вы можете выбрать различные способы оп…"
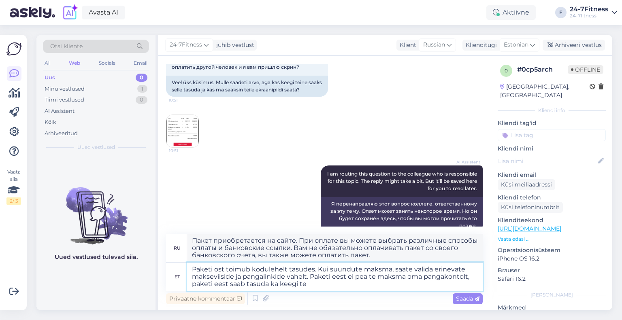
type textarea "Paketi ost toimub kodulehelt tasudes. Kui suundute maksma, saate valida erineva…"
type textarea "Пакет приобретается на сайте. При оплате вы можете выбрать различные способы оп…"
type textarea "Paketi ost toimub kodulehelt tasudes. Kui suundute maksma, saate valida erineva…"
type textarea "Пакет приобретается путём оплаты на сайте. При оплате вы можете выбрать различн…"
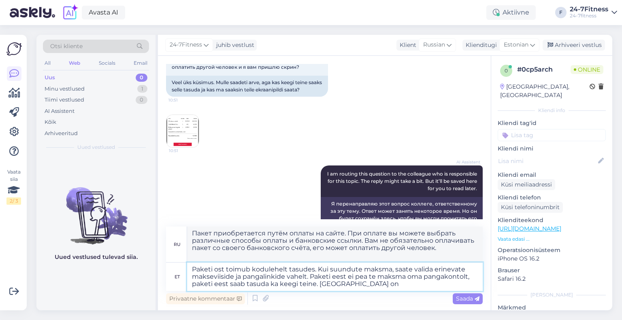
type textarea "Paketi ost toimub kodulehelt tasudes. Kui suundute maksma, saate valida erineva…"
type textarea "Пакет приобретается путём оплаты на сайте. При оплате вы можете выбрать различн…"
type textarea "Paketi ost toimub kodulehelt tasudes. Kui suundute maksma, saate valida erineva…"
type textarea "Пакет приобретается путем оплаты на сайте. При оплате вы можете выбрать различн…"
type textarea "Paketi ost toimub kodulehelt tasudes. Kui suundute maksma, saate valida erineva…"
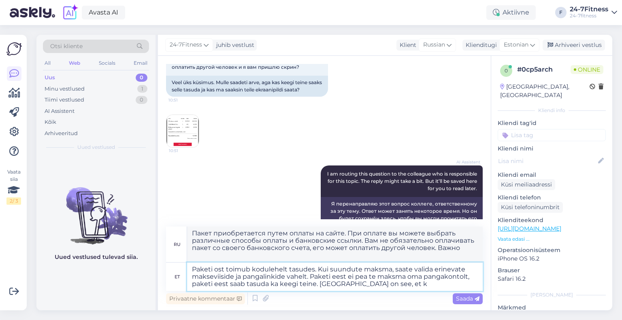
type textarea "Пакет приобретается путём оплаты на сайте. При оплате вы можете выбрать различн…"
type textarea "Paketi ost toimub kodulehelt tasudes. Kui suundute maksma, saate valida erineva…"
type textarea "Пакет приобретается путем оплаты на сайте. При оплате вы можете выбрать различн…"
type textarea "Paketi ost toimub kodulehelt tasudes. Kui suundute maksma, saate valida erineva…"
type textarea "Пакет приобретается путем оплаты на сайте. При оплате вы можете выбрать различн…"
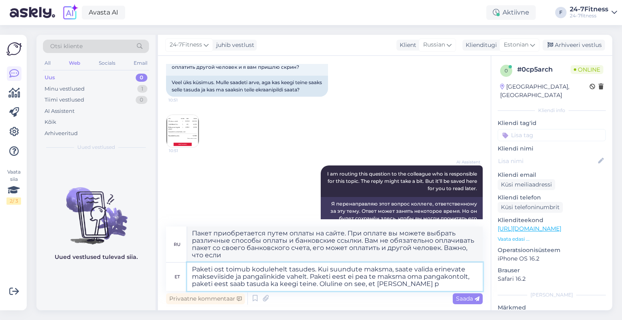
type textarea "Paketi ost toimub kodulehelt tasudes. Kui suundute maksma, saate valida erineva…"
type textarea "Пакет приобретается путем оплаты на сайте. При оплате вы можете выбрать различн…"
type textarea "Paketi ost toimub kodulehelt tasudes. Kui suundute maksma, saate valida erineva…"
type textarea "Пакет приобретается путем оплаты на сайте. При оплате вы можете выбрать различн…"
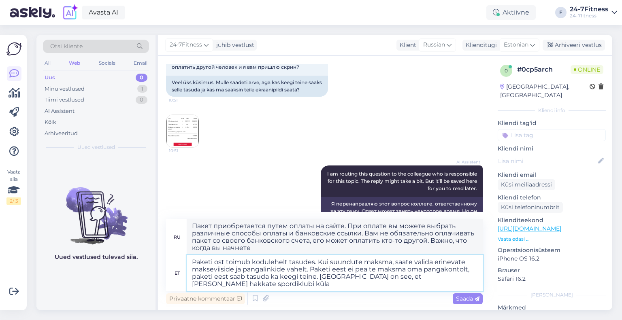
type textarea "Paketi ost toimub kodulehelt tasudes. Kui suundute maksma, saate valida erineva…"
type textarea "Пакет приобретается путем оплаты на сайте. При оплате вы можете выбрать различн…"
type textarea "Paketi ost toimub kodulehelt tasudes. Kui suundute maksma, saate valida erineva…"
type textarea "Пакет приобретается путем оплаты на сайте. При оплате вы можете выбрать различн…"
type textarea "Paketi ost toimub kodulehelt tasudes. Kui suundute maksma, saate valida erineva…"
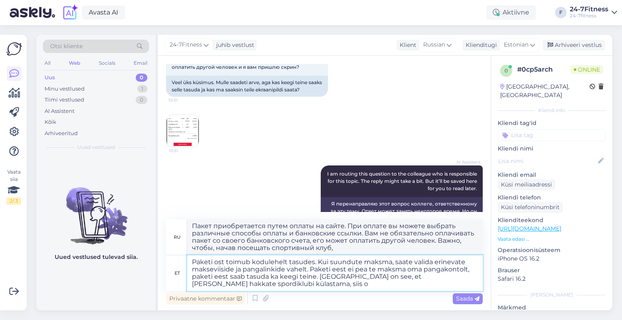
type textarea "Пакет приобретается путем оплаты на сайте. При оплате вы можете выбрать различн…"
type textarea "Paketi ost toimub kodulehelt tasudes. Kui suundute maksma, saate valida erineva…"
type textarea "Пакет приобретается путем оплаты на сайте. При оплате вы можете выбрать различн…"
type textarea "Paketi ost toimub kodulehelt tasudes. Kui suundute maksma, saate valida erineva…"
type textarea "Пакет приобретается путем оплаты на сайте. При оплате вы можете выбрать различн…"
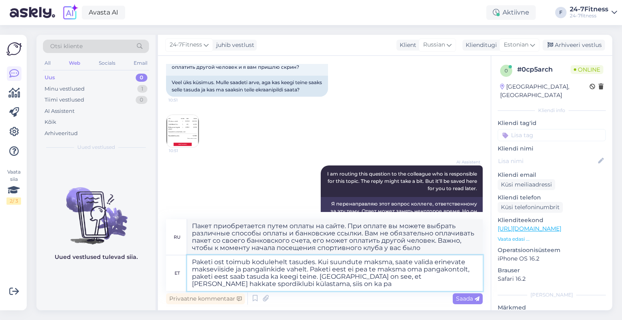
type textarea "Paketi ost toimub kodulehelt tasudes. Kui suundute maksma, saate valida erineva…"
type textarea "Пакет приобретается на сайте. При оплате вы можете выбрать различные способы оп…"
type textarea "Paketi ost toimub kodulehelt tasudes. Kui suundute maksma, saate valida erineva…"
type textarea "Пакет приобретается на сайте. При оплате вы можете выбрать различные способы оп…"
type textarea "Paketi ost toimub kodulehelt tasudes. Kui suundute maksma, saate valida erineva…"
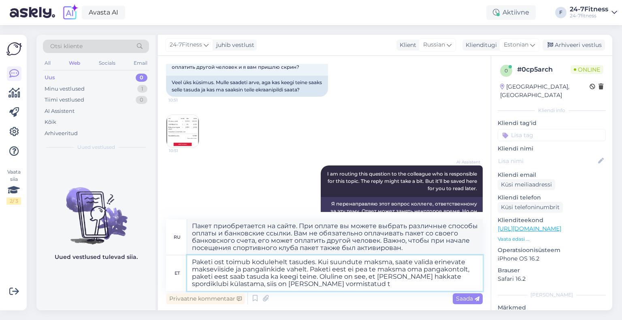
type textarea "Пакет приобретается путём оплаты на сайте. При оплате вы можете выбрать различн…"
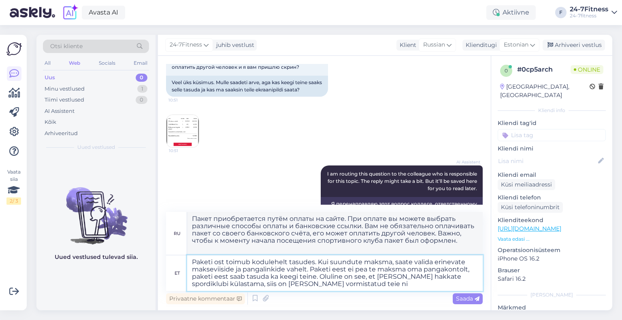
type textarea "Paketi ost toimub kodulehelt tasudes. Kui suundute maksma, saate valida erineva…"
type textarea "Пакет приобретается на сайте. При оплате вы можете выбрать различные способы оп…"
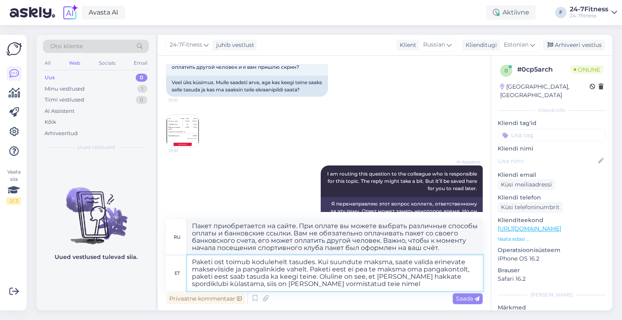
type textarea "Paketi ost toimub kodulehelt tasudes. Kui suundute maksma, saate valida erineva…"
type textarea "Пакет приобретается путём оплаты на сайте. При оплате вы можете выбрать различн…"
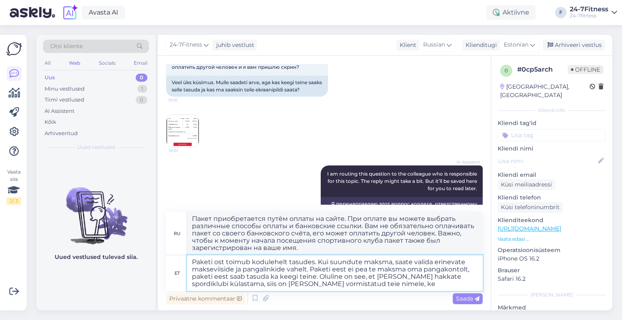
type textarea "Paketi ost toimub kodulehelt tasudes. Kui suundute maksma, saate valida erineva…"
type textarea "Пакет приобретается на сайте. При оплате вы можете выбрать различные способы оп…"
type textarea "Paketi ost toimub kodulehelt tasudes. Kui suundute maksma, saate valida erineva…"
type textarea "Пакет приобретается путем оплаты на сайте. При оплате вы можете выбрать различн…"
type textarea "Paketi ost toimub kodulehelt tasudes. Kui suundute maksma, saate valida erineva…"
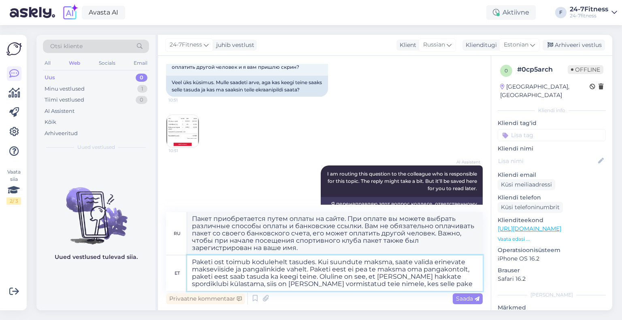
type textarea "Пакет приобретается на сайте. При оплате вы можете выбрать различные способы оп…"
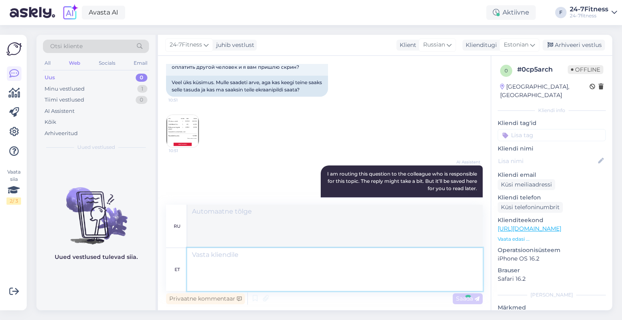
scroll to position [724, 0]
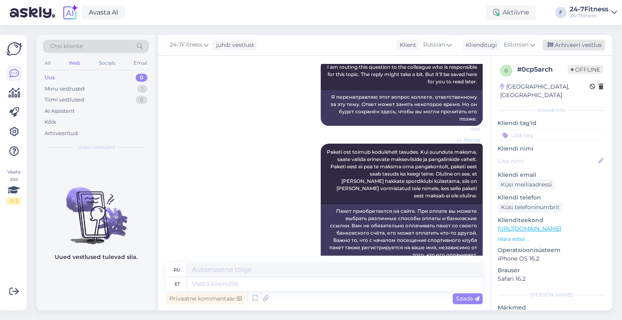
click at [560, 41] on div "Arhiveeri vestlus" at bounding box center [574, 45] width 62 height 11
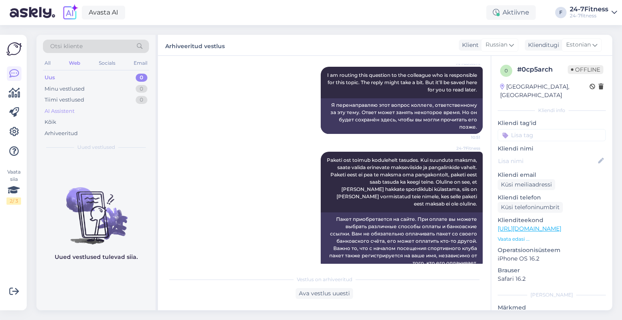
click at [75, 111] on div "AI Assistent" at bounding box center [96, 111] width 106 height 11
